Goal: Task Accomplishment & Management: Use online tool/utility

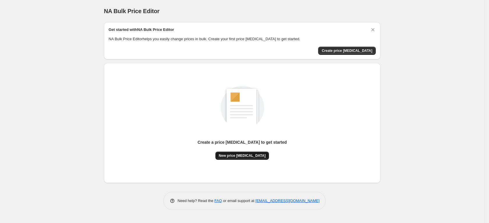
click at [230, 155] on span "New price [MEDICAL_DATA]" at bounding box center [242, 155] width 47 height 5
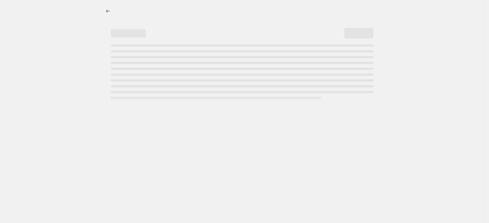
select select "percentage"
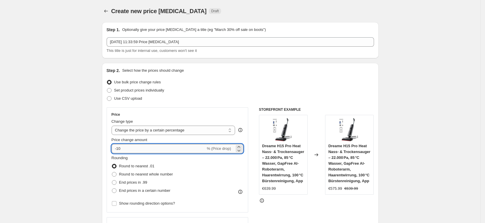
click at [138, 147] on input "-10" at bounding box center [158, 148] width 94 height 9
type input "-1"
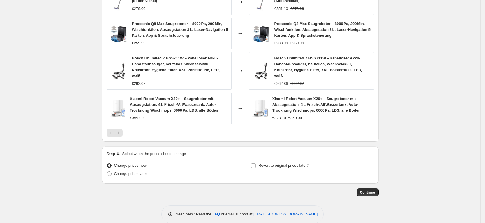
scroll to position [392, 0]
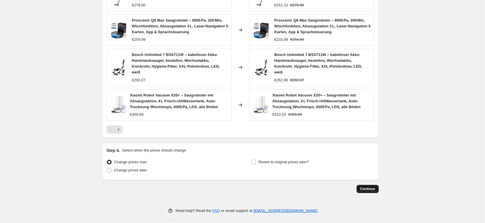
type input "-30"
click at [321, 186] on span "Continue" at bounding box center [367, 188] width 15 height 5
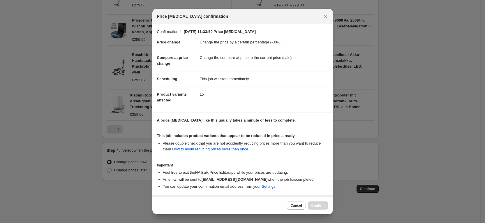
click at [78, 198] on div at bounding box center [242, 111] width 485 height 223
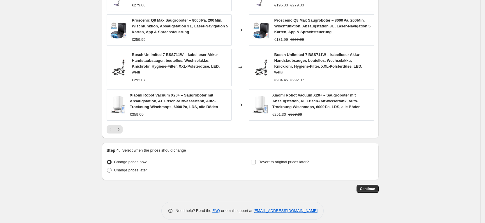
click at [113, 160] on label "Change prices now" at bounding box center [127, 162] width 40 height 8
click at [107, 160] on input "Change prices now" at bounding box center [107, 160] width 0 height 0
click at [109, 168] on span at bounding box center [109, 170] width 5 height 5
click at [107, 168] on input "Change prices later" at bounding box center [107, 168] width 0 height 0
radio input "true"
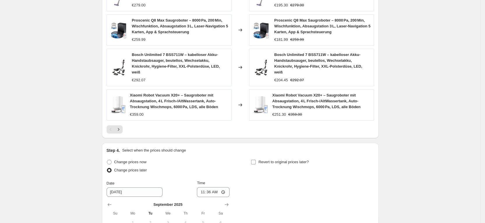
click at [256, 160] on input "Revert to original prices later?" at bounding box center [253, 162] width 5 height 5
checkbox input "true"
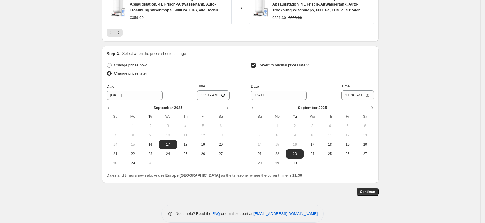
scroll to position [492, 0]
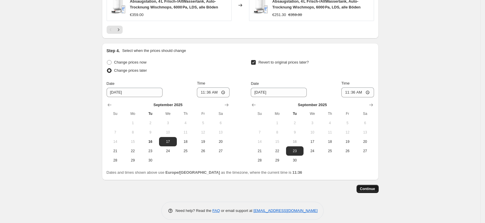
click at [321, 186] on span "Continue" at bounding box center [367, 188] width 15 height 5
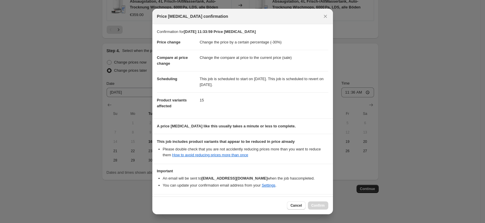
click at [224, 112] on dl "Price change Change the price by a certain percentage (-30%) Compare at price c…" at bounding box center [242, 74] width 171 height 79
click at [154, 93] on section "Confirmation for 16. Sept. 2025, 11:33:59 Price change job Price change Change …" at bounding box center [242, 71] width 180 height 94
click at [184, 96] on dl "Price change Change the price by a certain percentage (-30%) Compare at price c…" at bounding box center [242, 74] width 171 height 79
drag, startPoint x: 238, startPoint y: 147, endPoint x: 240, endPoint y: 146, distance: 3.0
click at [240, 146] on li "Please double check that you are not accidently reducing prices more than you w…" at bounding box center [245, 152] width 165 height 12
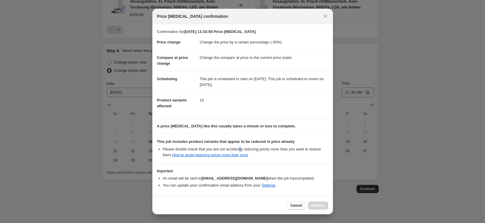
click at [305, 198] on button "Cancel" at bounding box center [296, 205] width 18 height 8
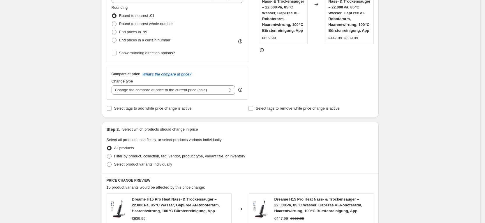
scroll to position [142, 0]
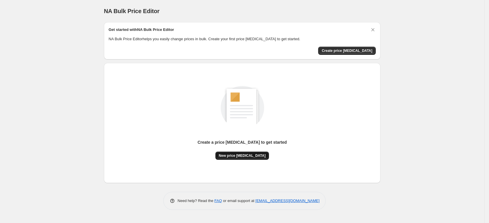
click at [231, 153] on span "New price [MEDICAL_DATA]" at bounding box center [242, 155] width 47 height 5
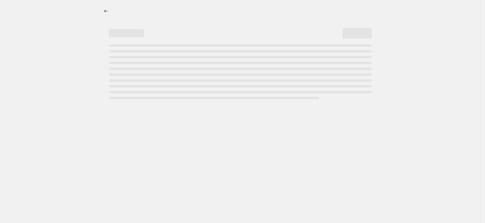
select select "percentage"
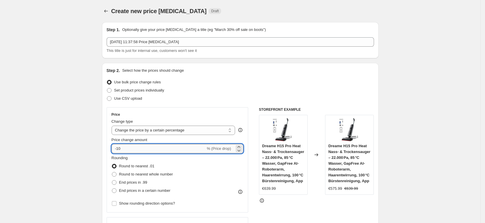
click at [125, 148] on input "-10" at bounding box center [158, 148] width 94 height 9
type input "-1"
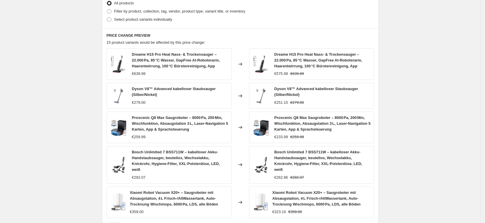
scroll to position [392, 0]
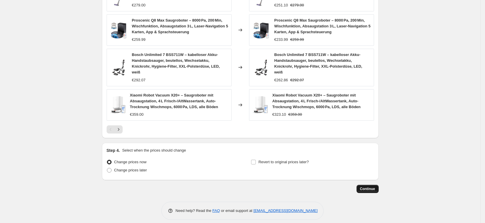
type input "-25"
click at [363, 185] on button "Continue" at bounding box center [367, 189] width 22 height 8
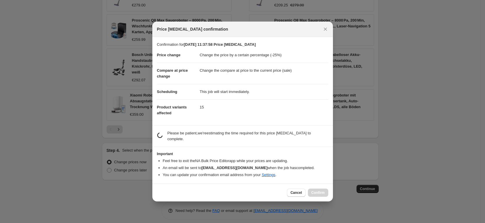
scroll to position [0, 0]
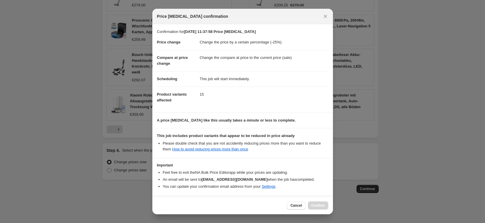
click at [318, 207] on div "Cancel Confirm" at bounding box center [307, 205] width 41 height 8
click at [319, 207] on div "Cancel Confirm" at bounding box center [307, 205] width 41 height 8
click at [296, 204] on span "Cancel" at bounding box center [295, 205] width 11 height 5
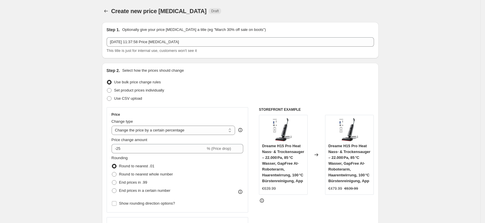
scroll to position [392, 0]
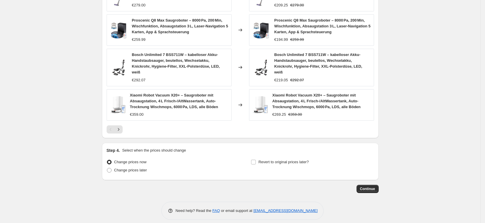
click at [260, 151] on div "Step 4. Select when the prices should change Change prices now Change prices la…" at bounding box center [240, 161] width 267 height 28
click at [256, 160] on input "Revert to original prices later?" at bounding box center [253, 162] width 5 height 5
checkbox input "true"
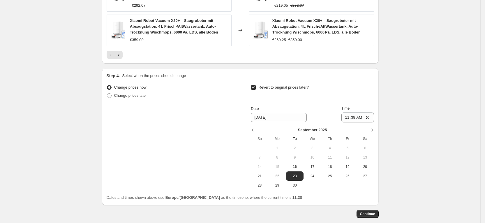
scroll to position [479, 0]
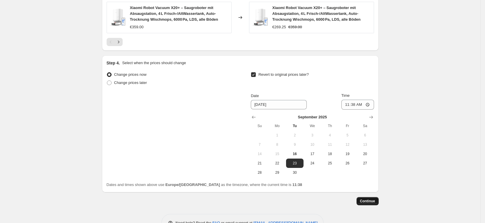
click at [366, 199] on span "Continue" at bounding box center [367, 201] width 15 height 5
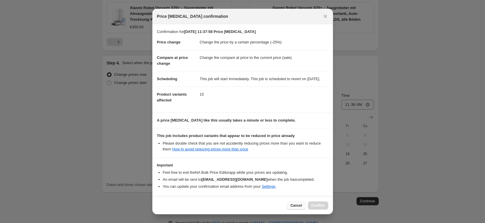
click at [290, 203] on button "Cancel" at bounding box center [296, 205] width 18 height 8
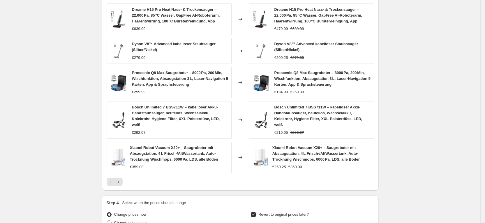
scroll to position [273, 0]
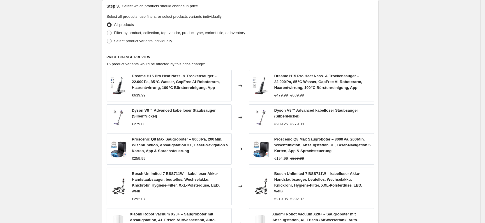
click at [155, 60] on div "PRICE CHANGE PREVIEW 15 product variants would be affected by this price change…" at bounding box center [240, 153] width 277 height 207
click at [149, 40] on span "Select product variants individually" at bounding box center [143, 41] width 58 height 4
click at [107, 39] on input "Select product variants individually" at bounding box center [107, 39] width 0 height 0
radio input "true"
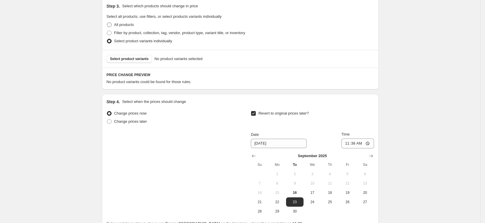
click at [114, 23] on label "All products" at bounding box center [120, 25] width 27 height 8
click at [107, 23] on input "All products" at bounding box center [107, 22] width 0 height 0
radio input "true"
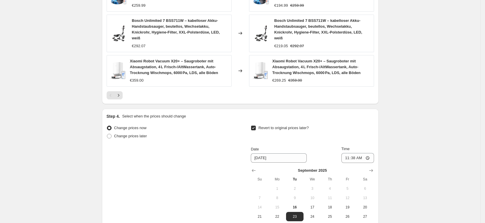
scroll to position [492, 0]
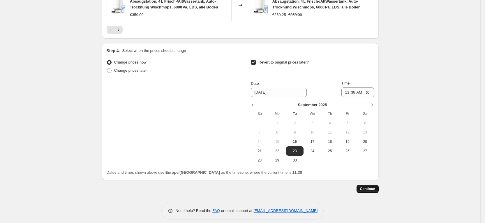
click at [374, 185] on button "Continue" at bounding box center [367, 189] width 22 height 8
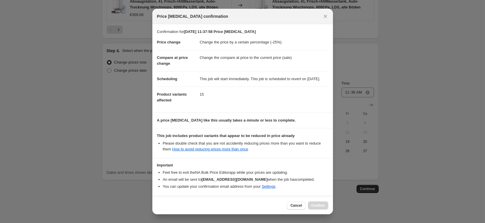
click at [327, 208] on div "Cancel Confirm" at bounding box center [307, 205] width 41 height 8
click at [26, 72] on div at bounding box center [242, 111] width 485 height 223
